Goal: Information Seeking & Learning: Compare options

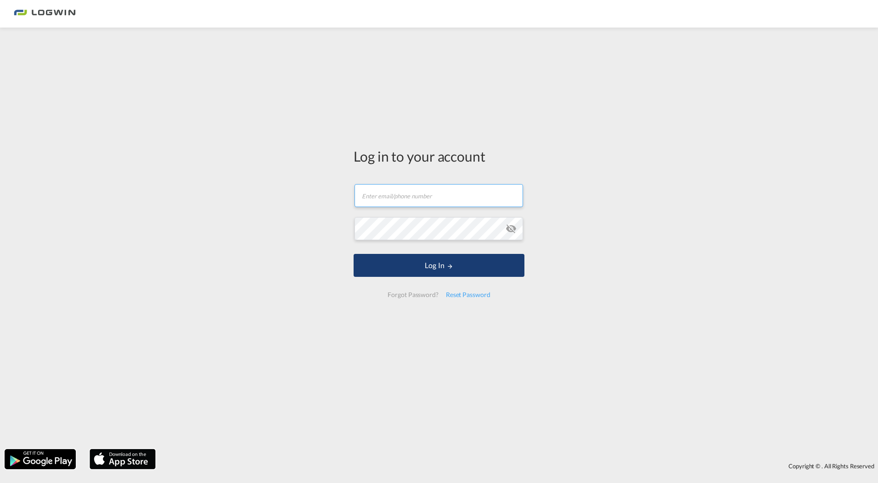
type input "[PERSON_NAME][EMAIL_ADDRESS][PERSON_NAME][DOMAIN_NAME]"
click at [444, 274] on button "Log In" at bounding box center [439, 265] width 171 height 23
